Goal: Manage account settings

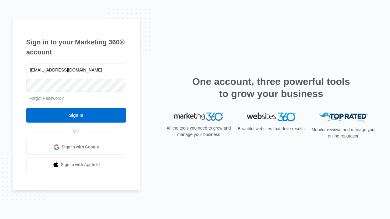
type input "[EMAIL_ADDRESS][DOMAIN_NAME]"
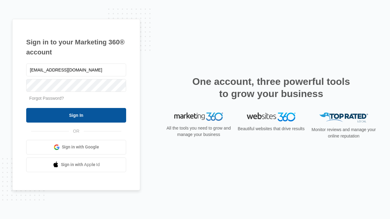
click at [76, 115] on input "Sign In" at bounding box center [76, 115] width 100 height 15
